Goal: Task Accomplishment & Management: Use online tool/utility

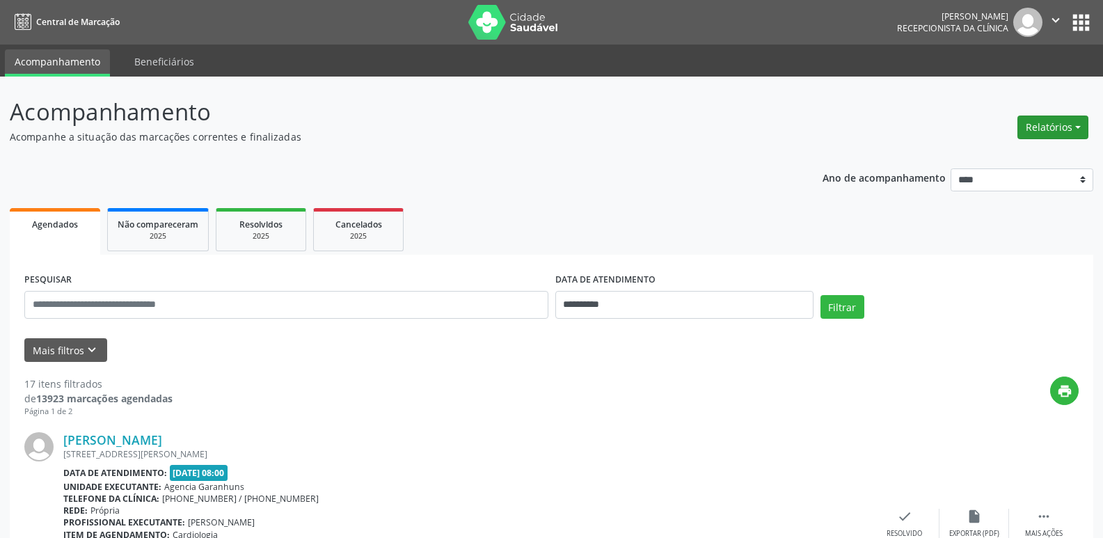
click at [1055, 136] on button "Relatórios" at bounding box center [1052, 128] width 71 height 24
click at [1027, 159] on link "Agendamentos" at bounding box center [1015, 157] width 150 height 19
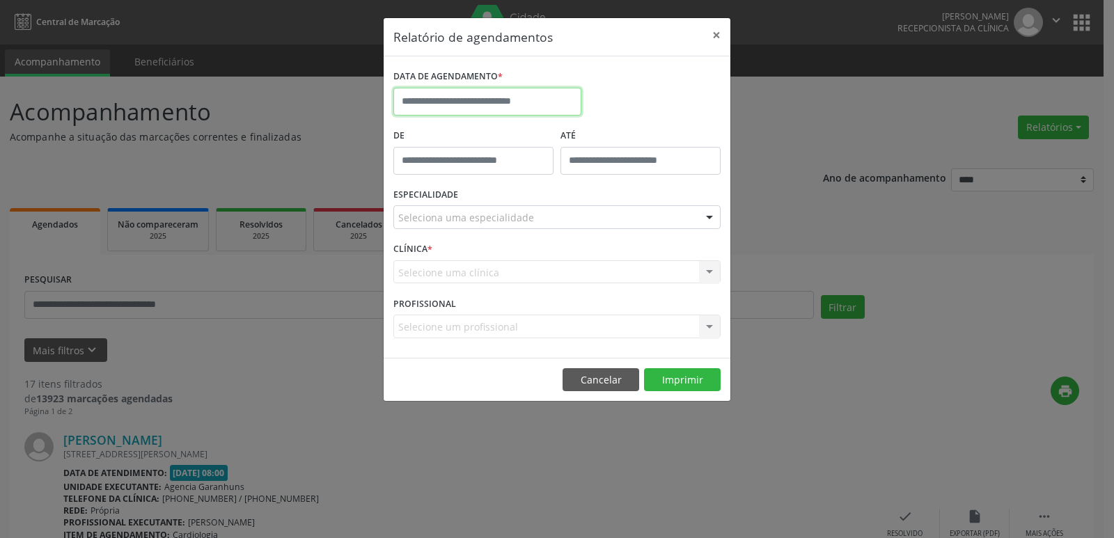
click at [480, 103] on input "text" at bounding box center [487, 102] width 188 height 28
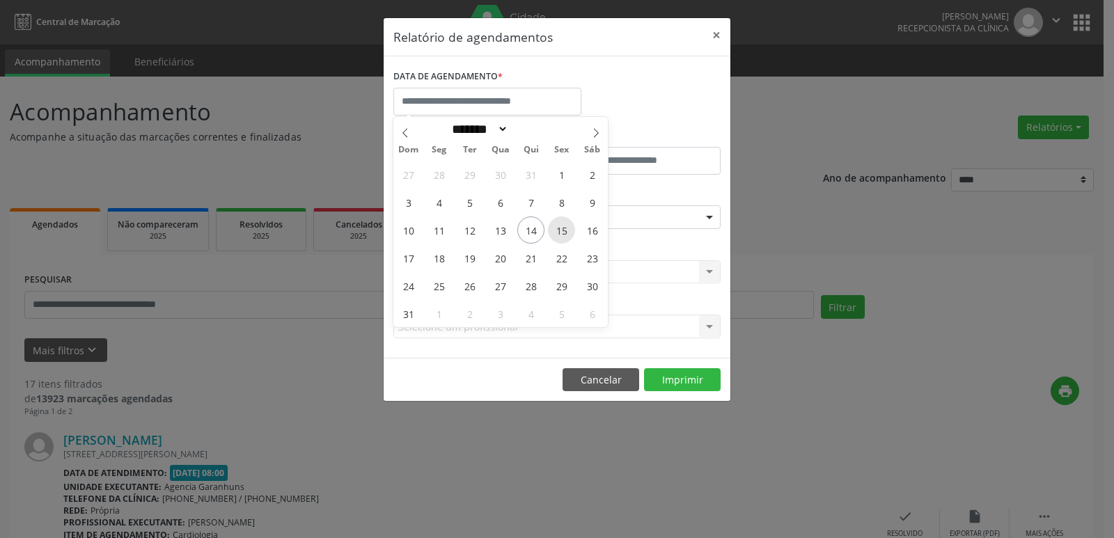
click at [562, 230] on span "15" at bounding box center [561, 229] width 27 height 27
type input "**********"
click at [562, 230] on span "15" at bounding box center [561, 229] width 27 height 27
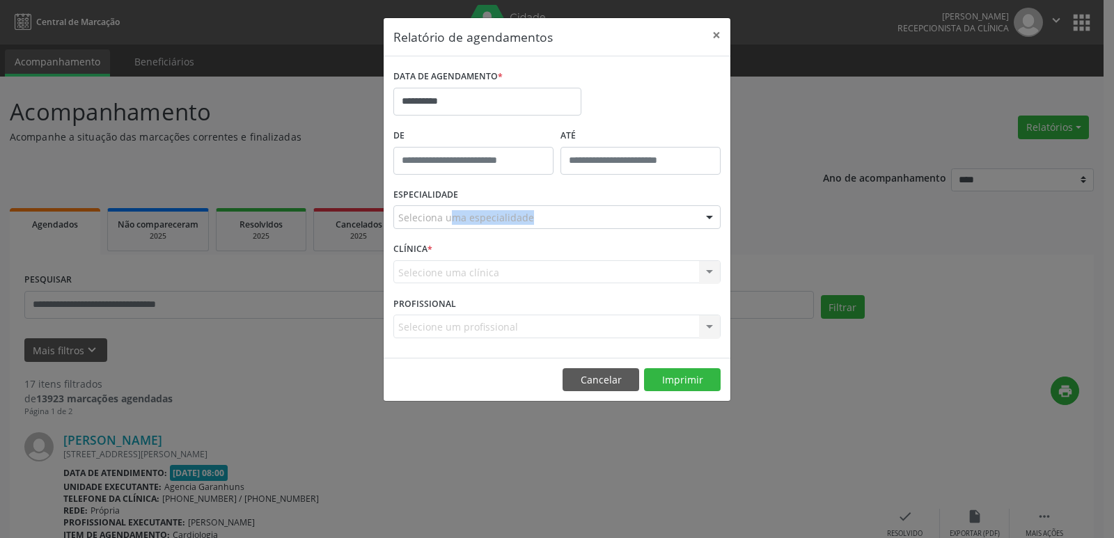
click at [562, 230] on div "ESPECIALIDADE Seleciona uma especialidade Todas as especialidades Alergologia A…" at bounding box center [557, 211] width 334 height 54
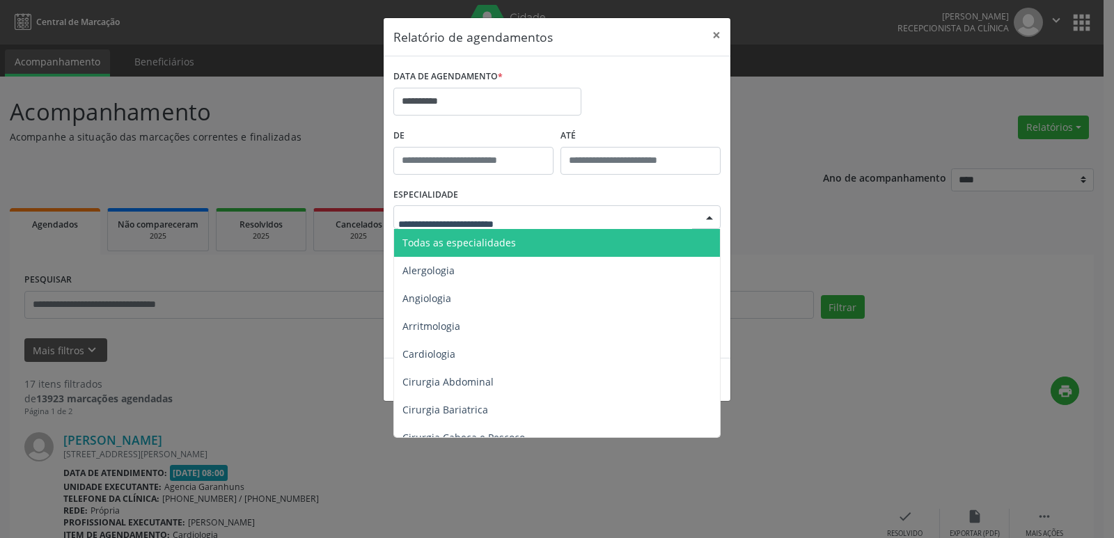
click at [560, 214] on div at bounding box center [556, 217] width 327 height 24
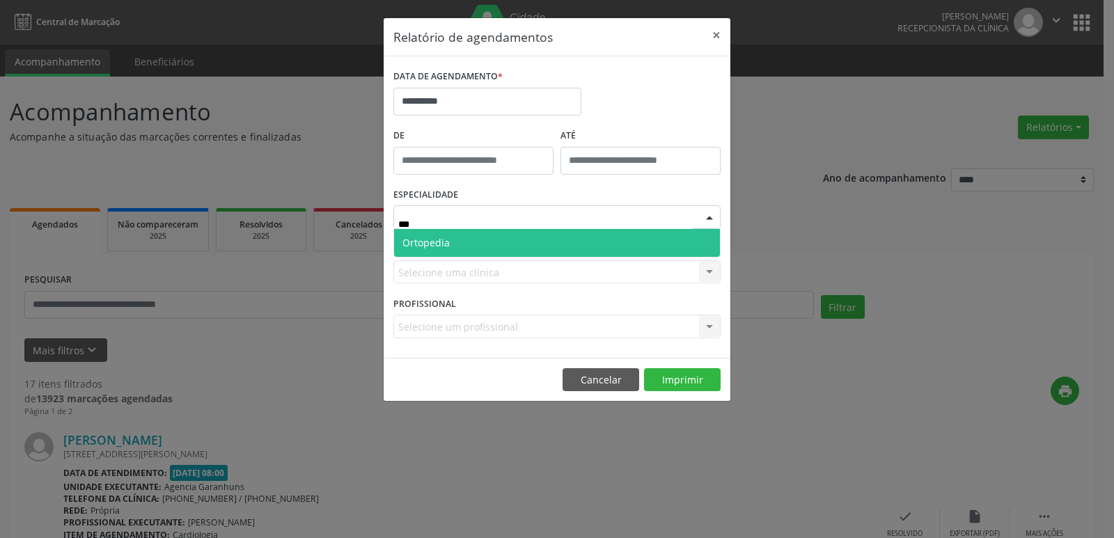
type input "****"
click at [537, 243] on span "Ortopedia" at bounding box center [557, 243] width 326 height 28
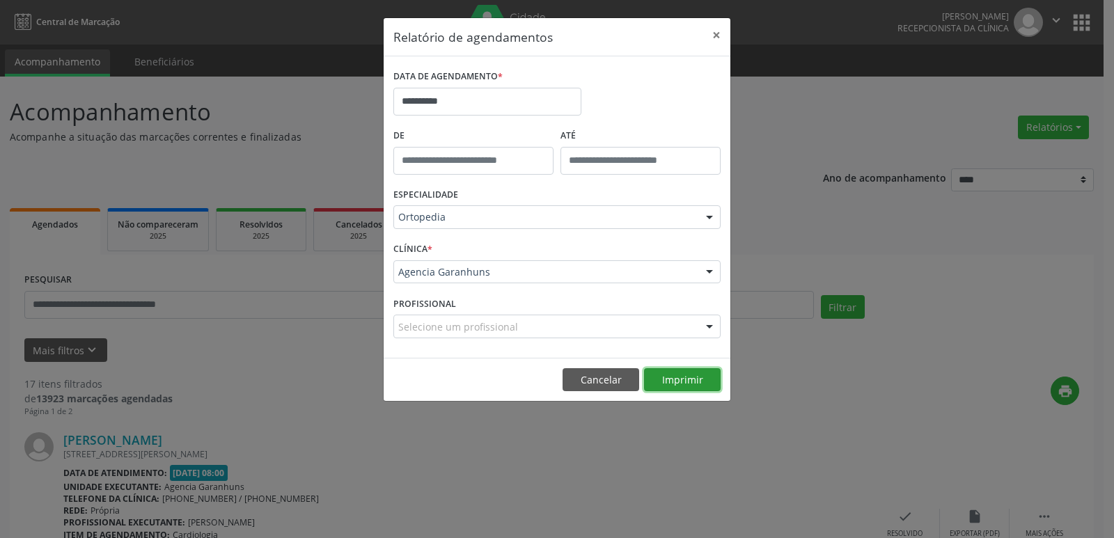
click at [696, 383] on button "Imprimir" at bounding box center [682, 380] width 77 height 24
click at [718, 37] on button "×" at bounding box center [716, 35] width 28 height 34
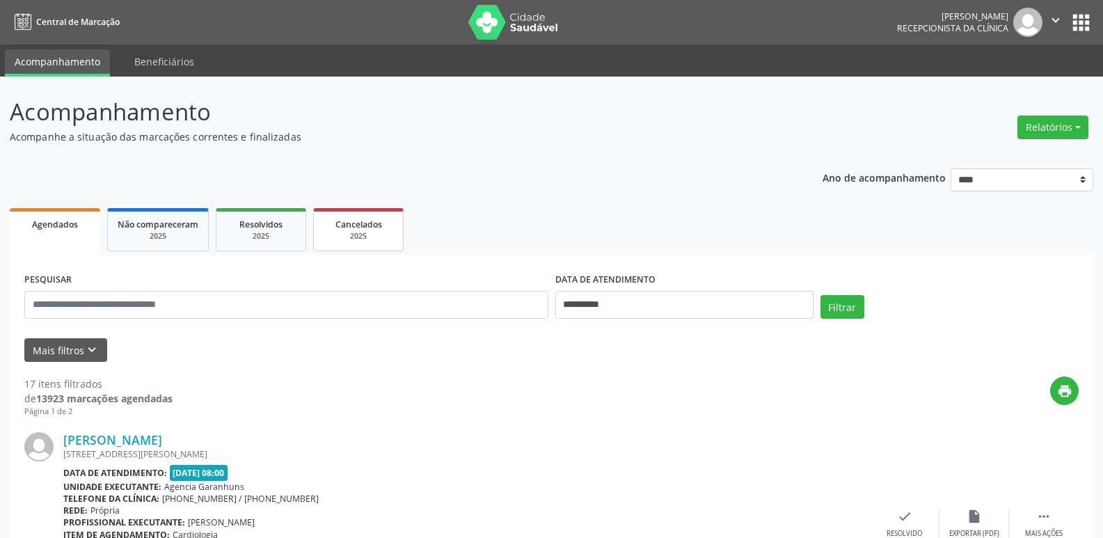
click at [385, 231] on div "2025" at bounding box center [359, 236] width 70 height 10
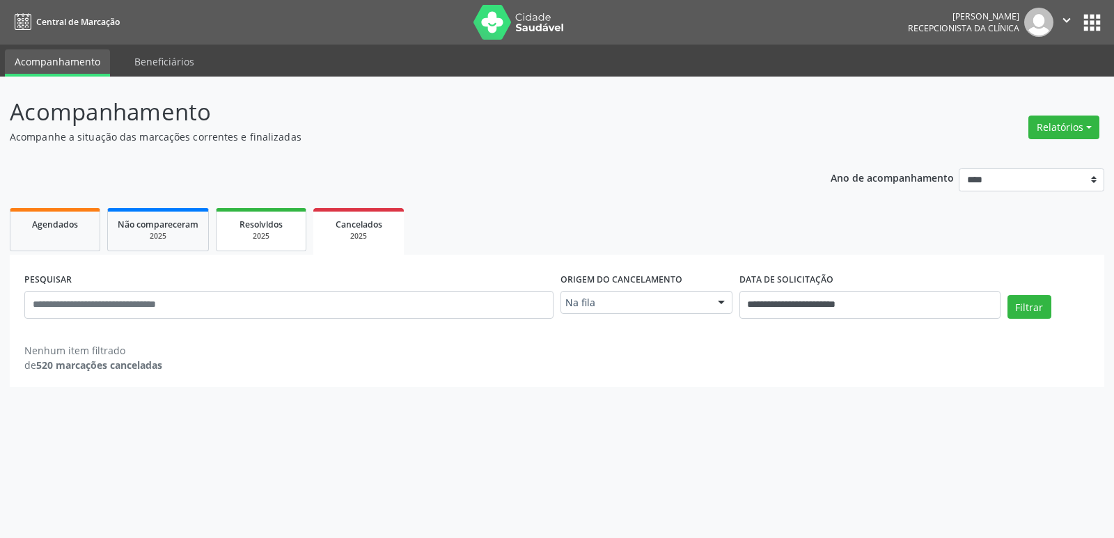
click at [261, 228] on span "Resolvidos" at bounding box center [260, 225] width 43 height 12
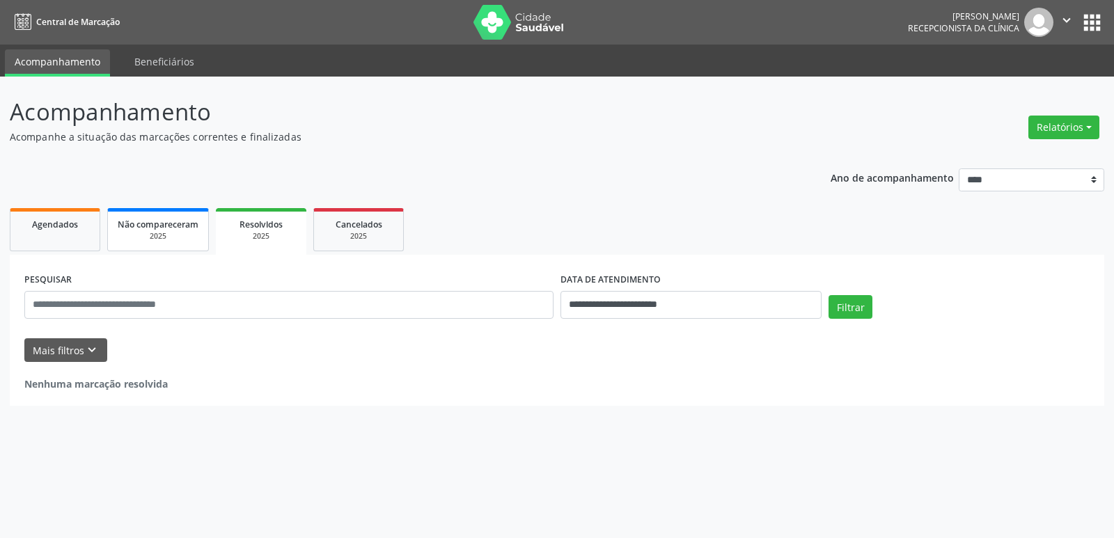
click at [182, 226] on span "Não compareceram" at bounding box center [158, 225] width 81 height 12
click at [839, 301] on button "Filtrar" at bounding box center [850, 307] width 44 height 24
click at [66, 237] on link "Agendados" at bounding box center [55, 229] width 90 height 43
